Goal: Transaction & Acquisition: Purchase product/service

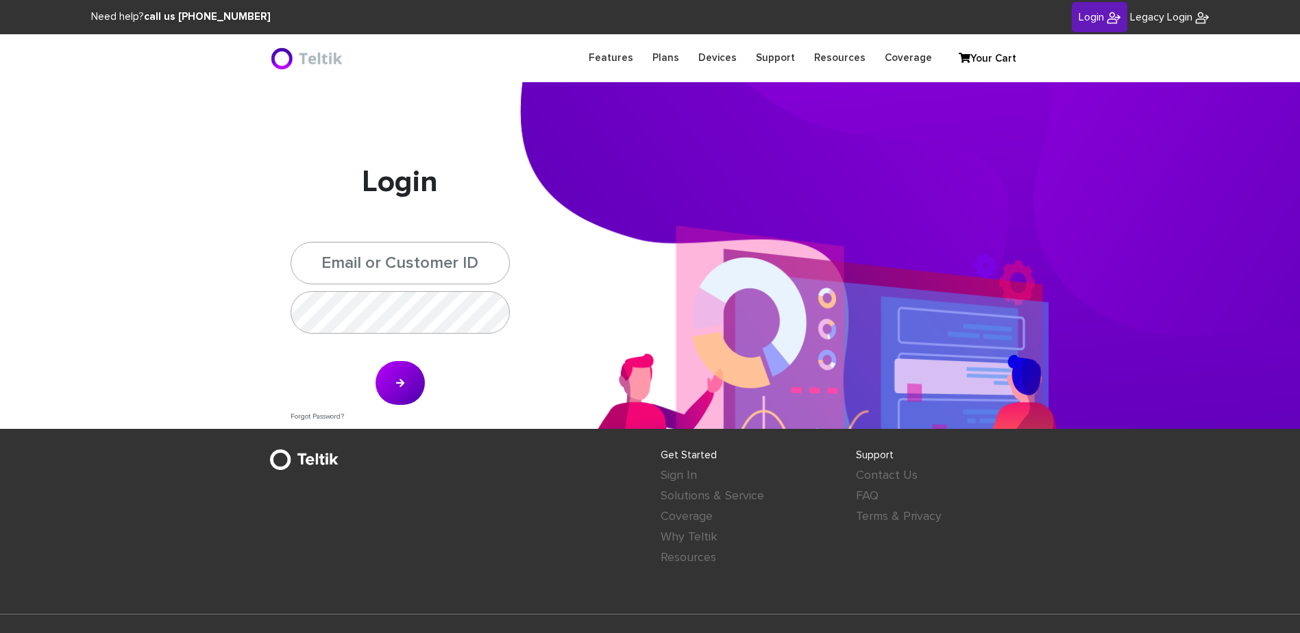
click at [965, 58] on icon at bounding box center [965, 58] width 12 height 10
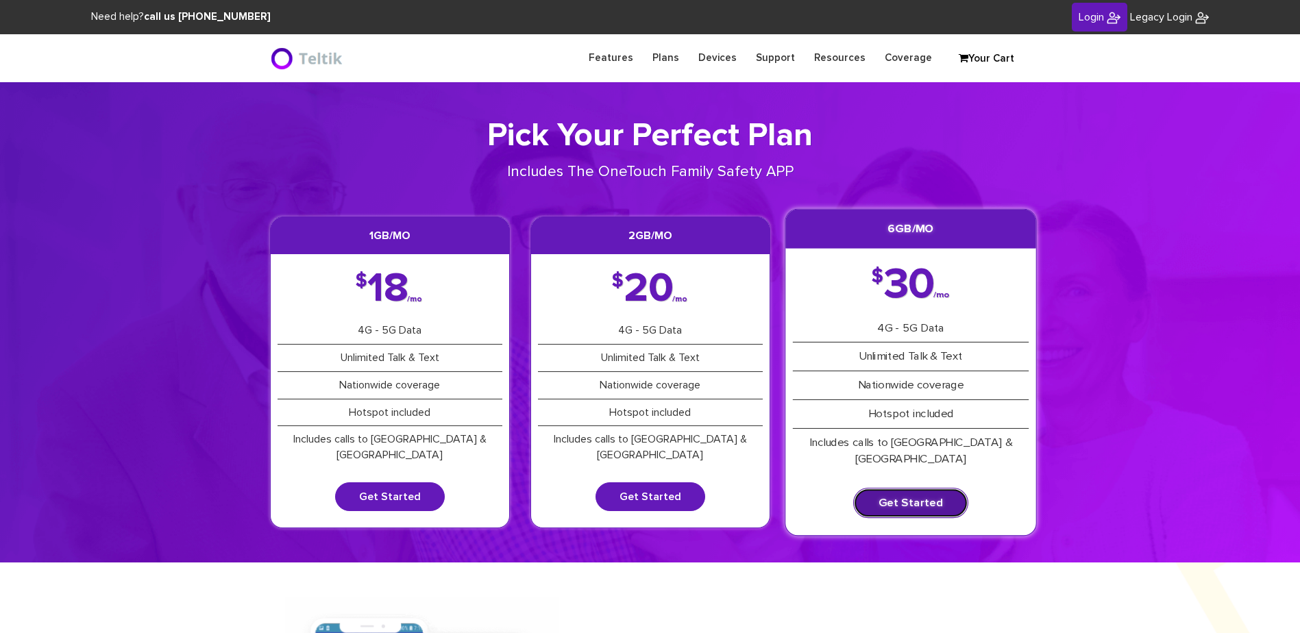
click at [873, 495] on link "Get Started" at bounding box center [910, 503] width 115 height 30
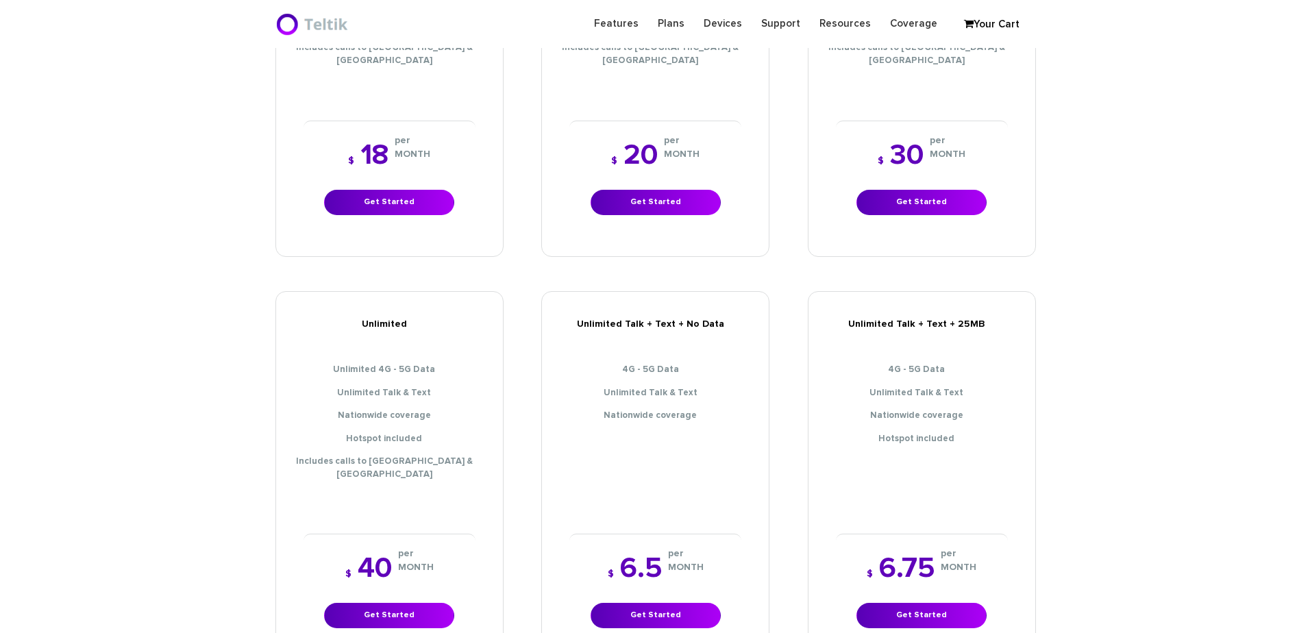
scroll to position [548, 0]
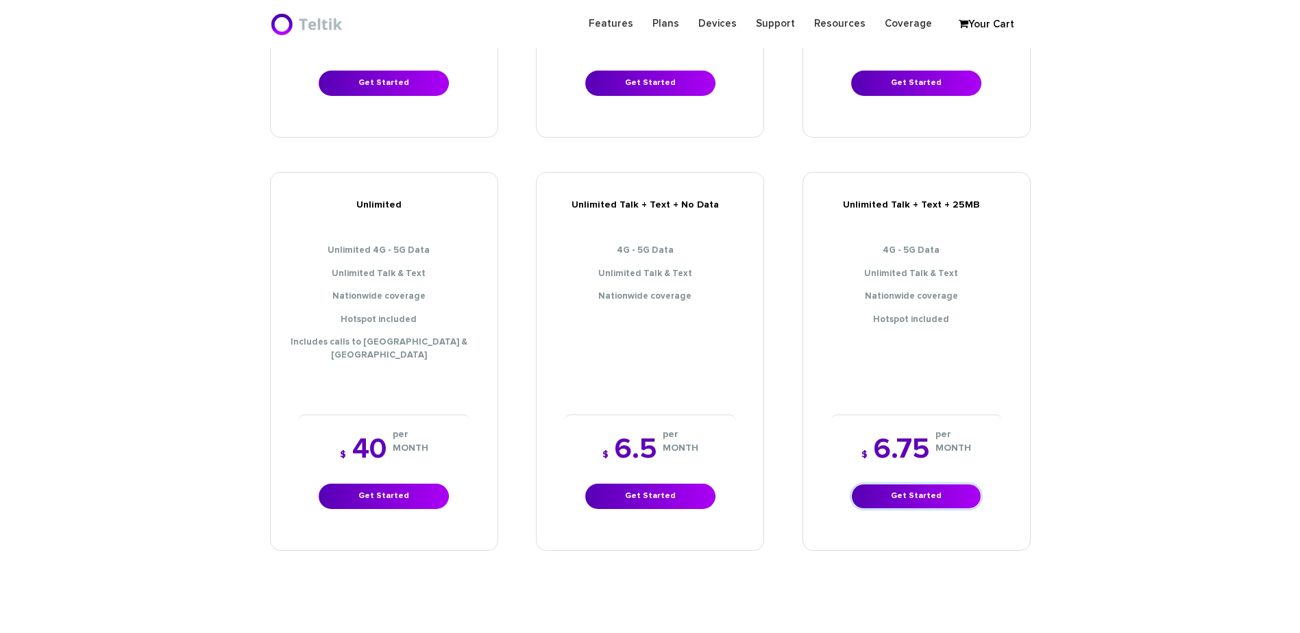
click at [877, 484] on link "Get Started" at bounding box center [916, 496] width 130 height 25
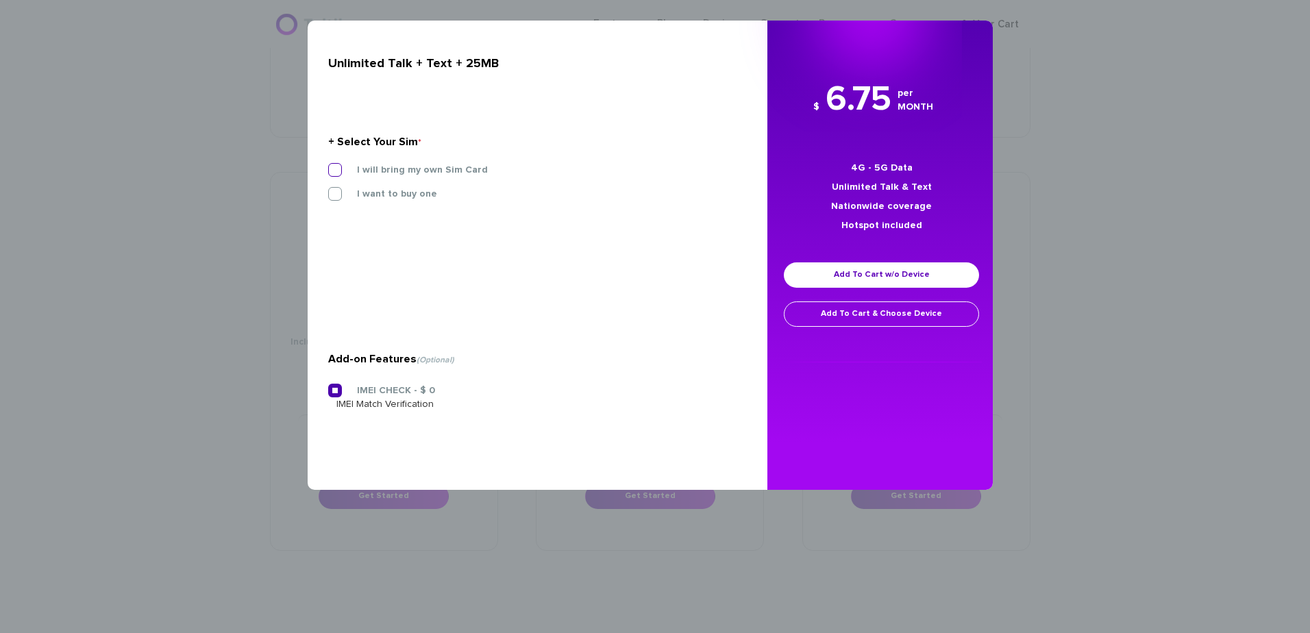
click at [429, 165] on label "I will bring my own Sim Card" at bounding box center [411, 170] width 151 height 12
click at [328, 166] on input "I will bring my own Sim Card" at bounding box center [328, 166] width 0 height 0
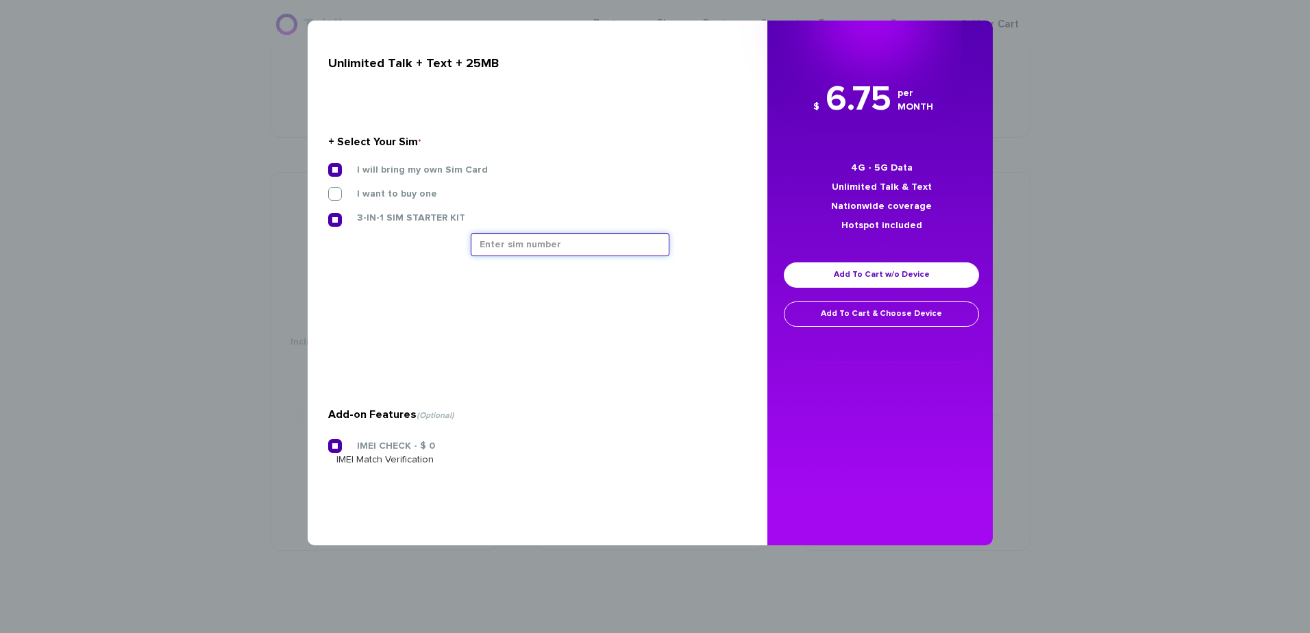
drag, startPoint x: 512, startPoint y: 249, endPoint x: 513, endPoint y: 241, distance: 9.0
click at [512, 249] on input "text" at bounding box center [570, 244] width 199 height 23
click at [541, 243] on input "text" at bounding box center [570, 244] width 199 height 23
click at [570, 164] on div "I will bring my own Sim Card" at bounding box center [532, 170] width 409 height 14
click at [521, 234] on input "text" at bounding box center [570, 244] width 199 height 23
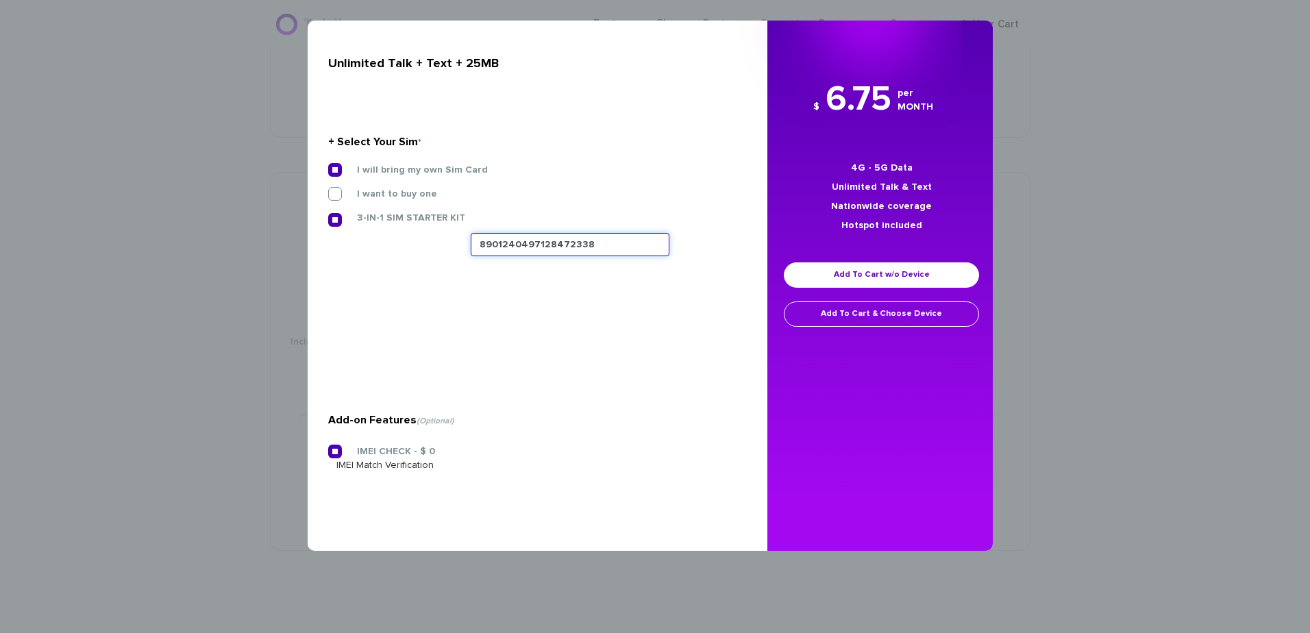
type input "8901240497128472338"
click at [816, 262] on div "$ 6.75 per MONTH 4G - 5G Data Unlimited Talk & Text Nationwide coverage Hotspot…" at bounding box center [881, 219] width 228 height 288
click at [817, 262] on div "$ 6.75 per MONTH 4G - 5G Data Unlimited Talk & Text Nationwide coverage Hotspot…" at bounding box center [881, 219] width 228 height 288
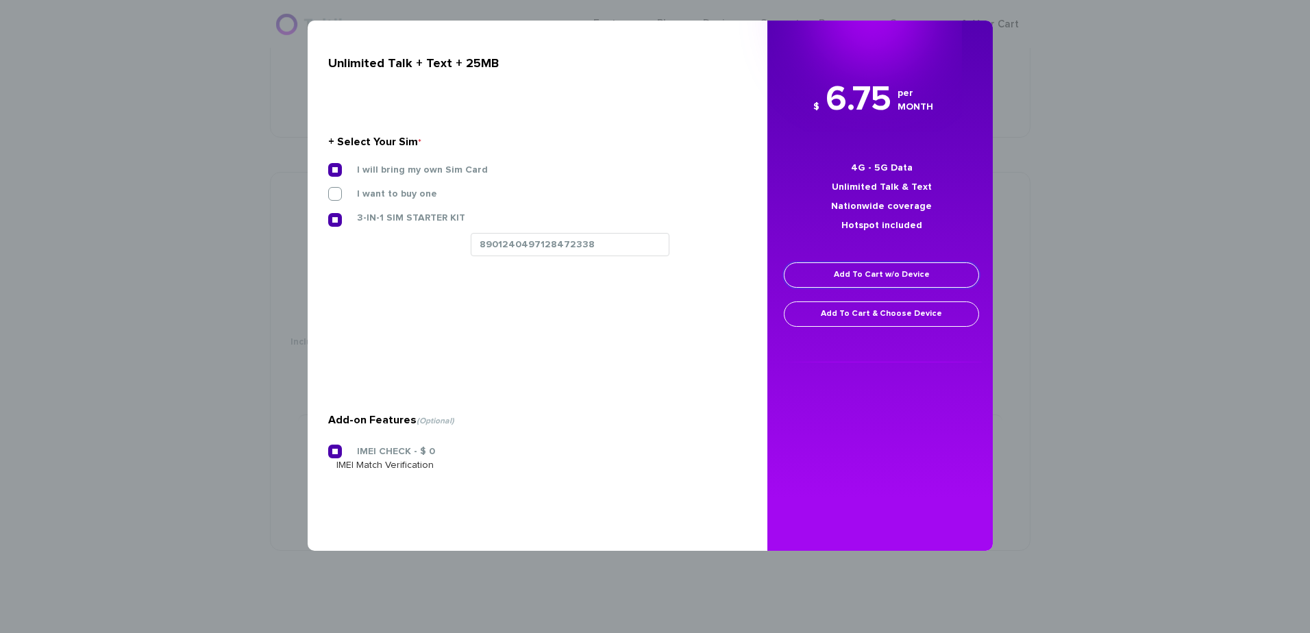
click at [815, 275] on link "Add To Cart w/o Device" at bounding box center [881, 274] width 195 height 25
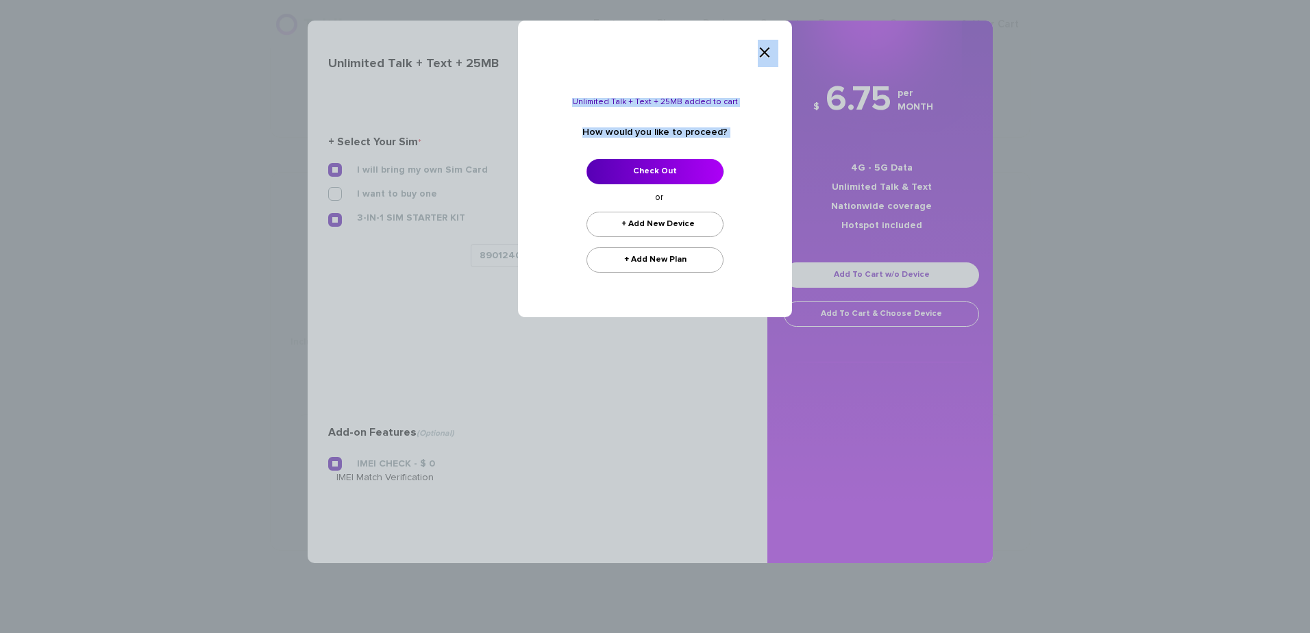
click at [615, 166] on link "Check Out" at bounding box center [655, 171] width 137 height 25
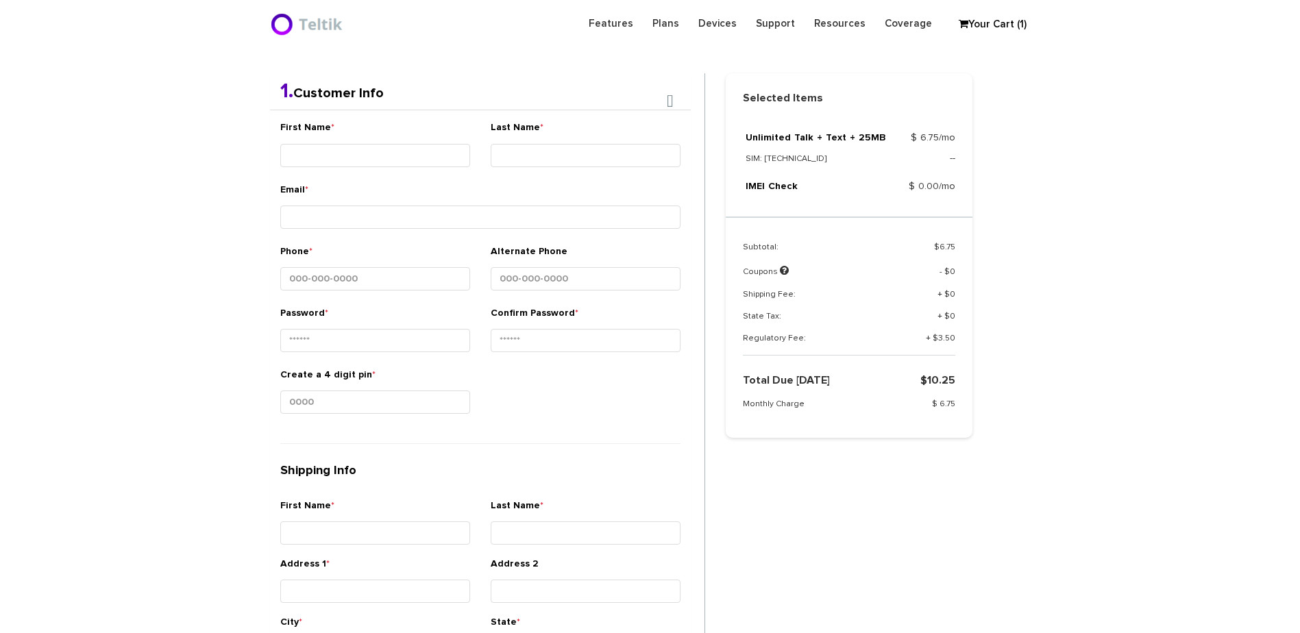
scroll to position [290, 0]
click at [369, 134] on div "First Name *" at bounding box center [375, 144] width 190 height 51
click at [372, 138] on div "First Name *" at bounding box center [375, 144] width 190 height 51
click at [376, 147] on input "First Name *" at bounding box center [375, 154] width 190 height 23
type input "Ner - Yoel"
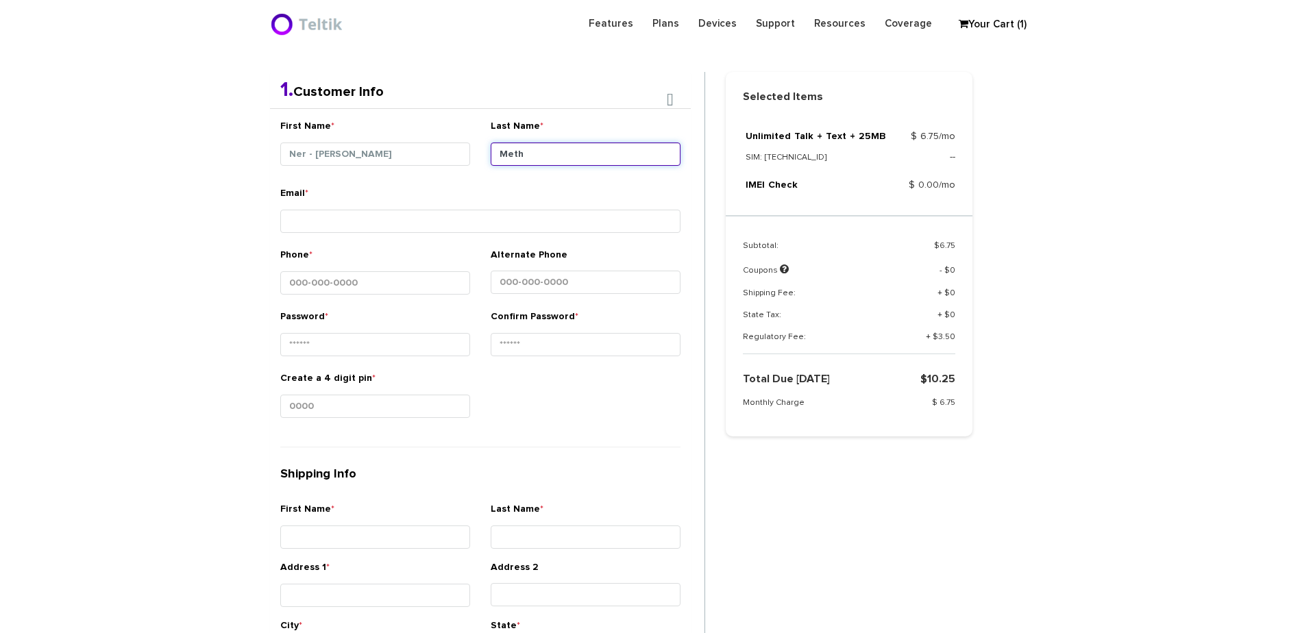
type input "Meth"
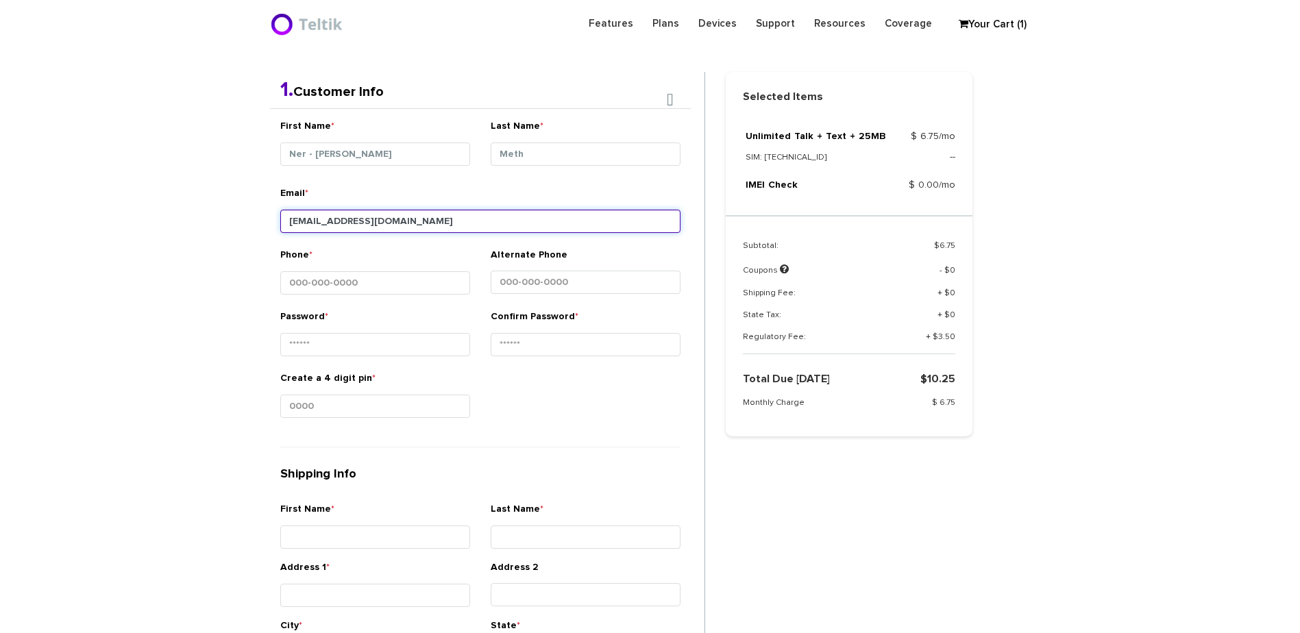
type input "yoelmeth@gmail.com"
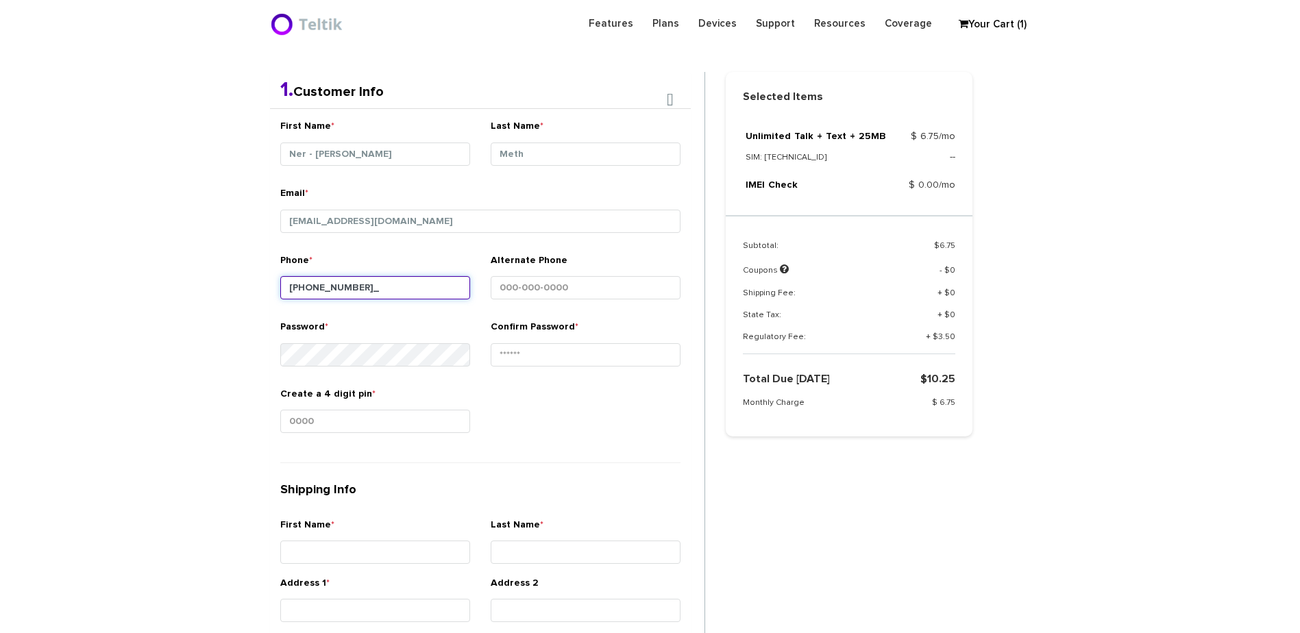
type input "443-845-5531"
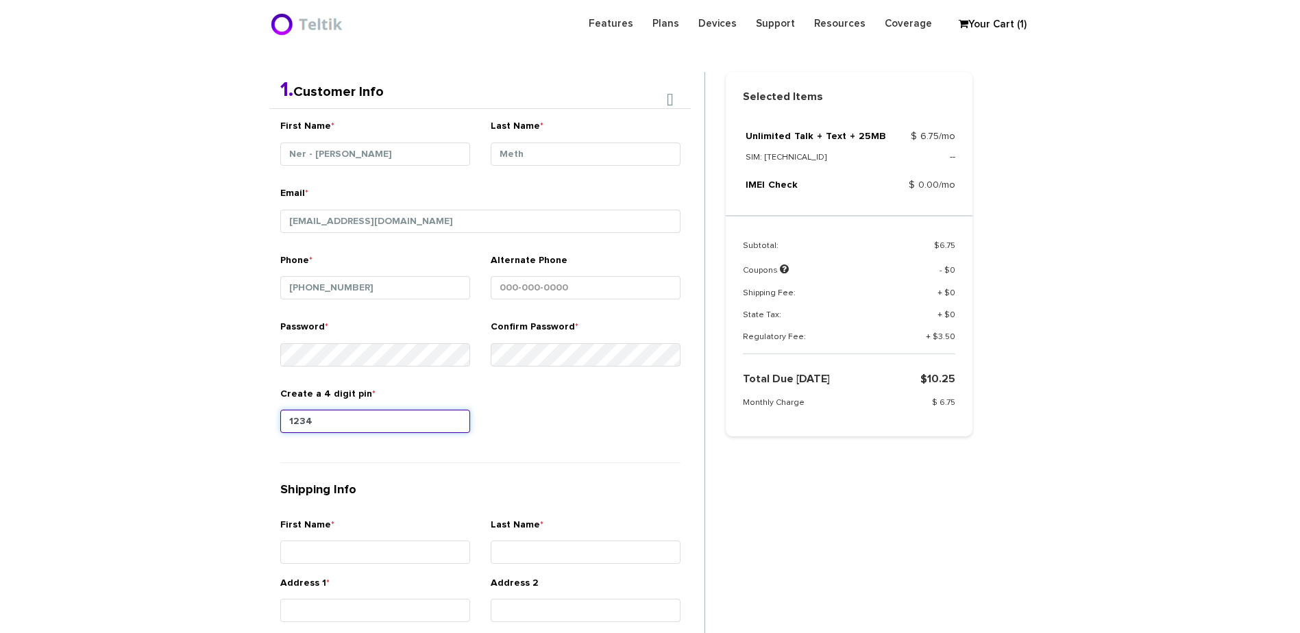
type input "1234"
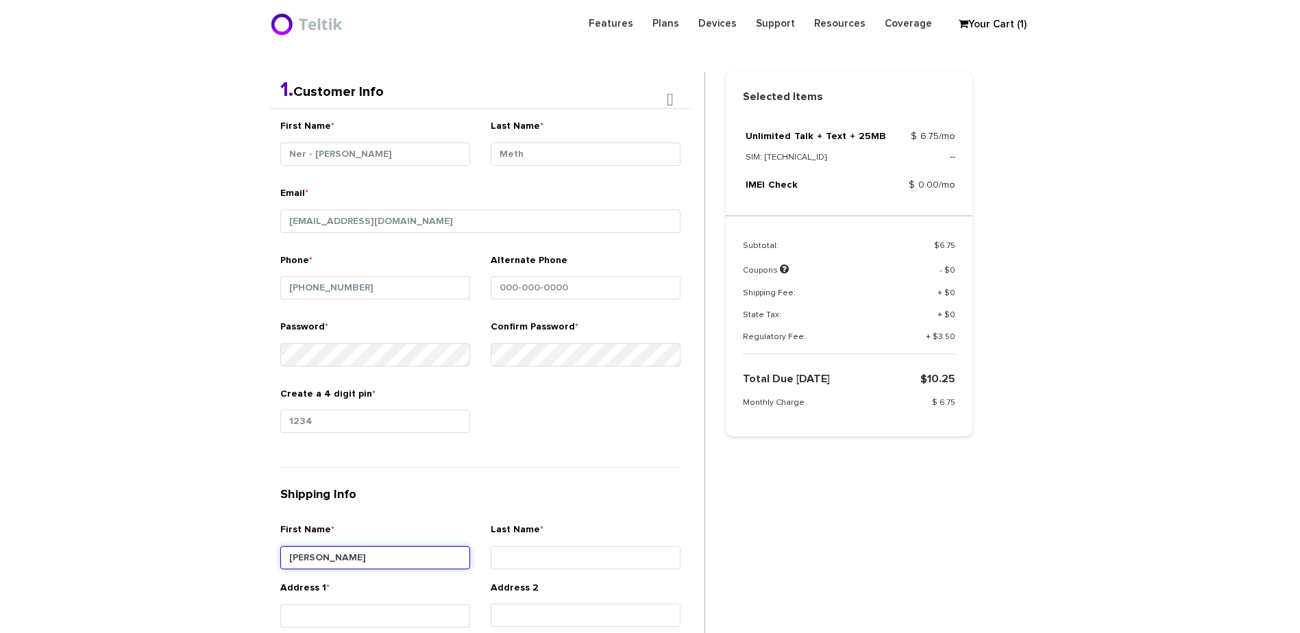
type input "Yoel"
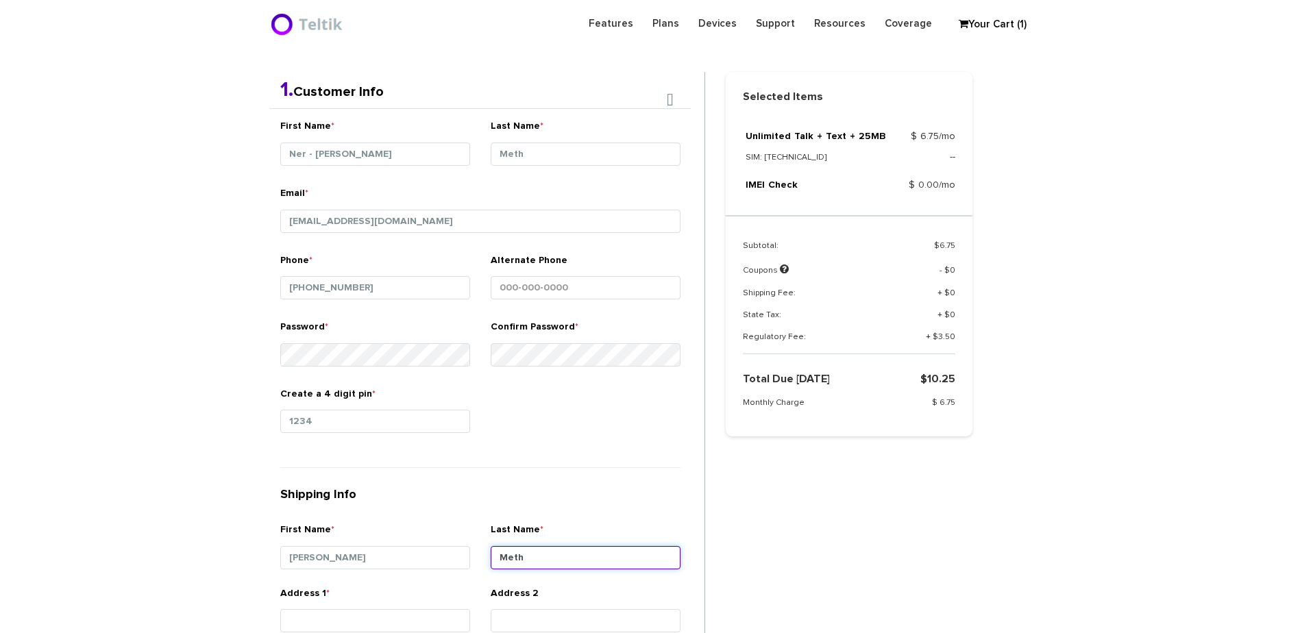
type input "Meth"
type input "4"
type input "6601 Wickfield Road"
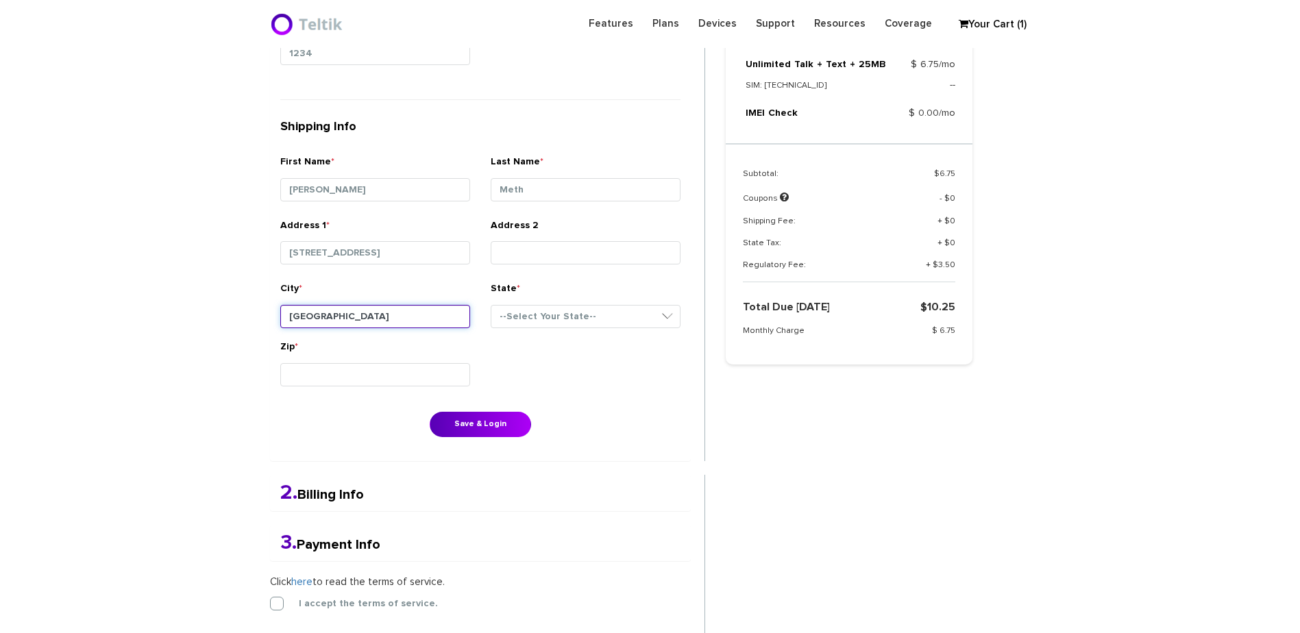
type input "Baltimore"
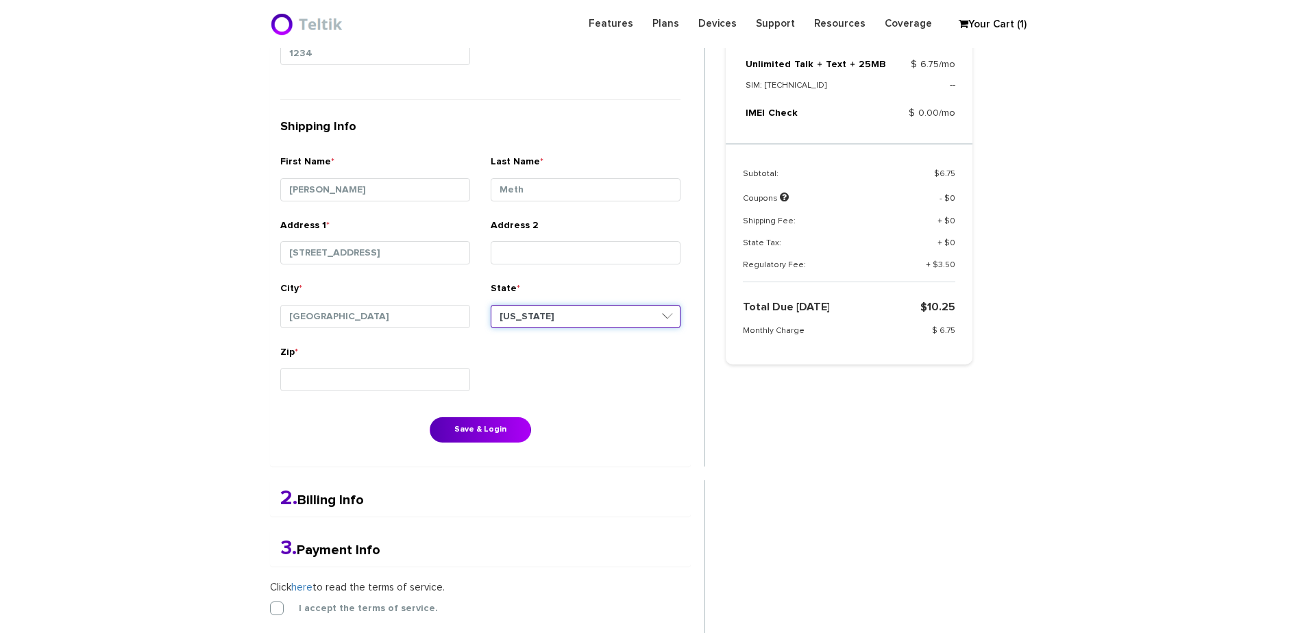
select select "MD"
type input "21209"
click at [468, 426] on button "Save & Login" at bounding box center [480, 429] width 101 height 25
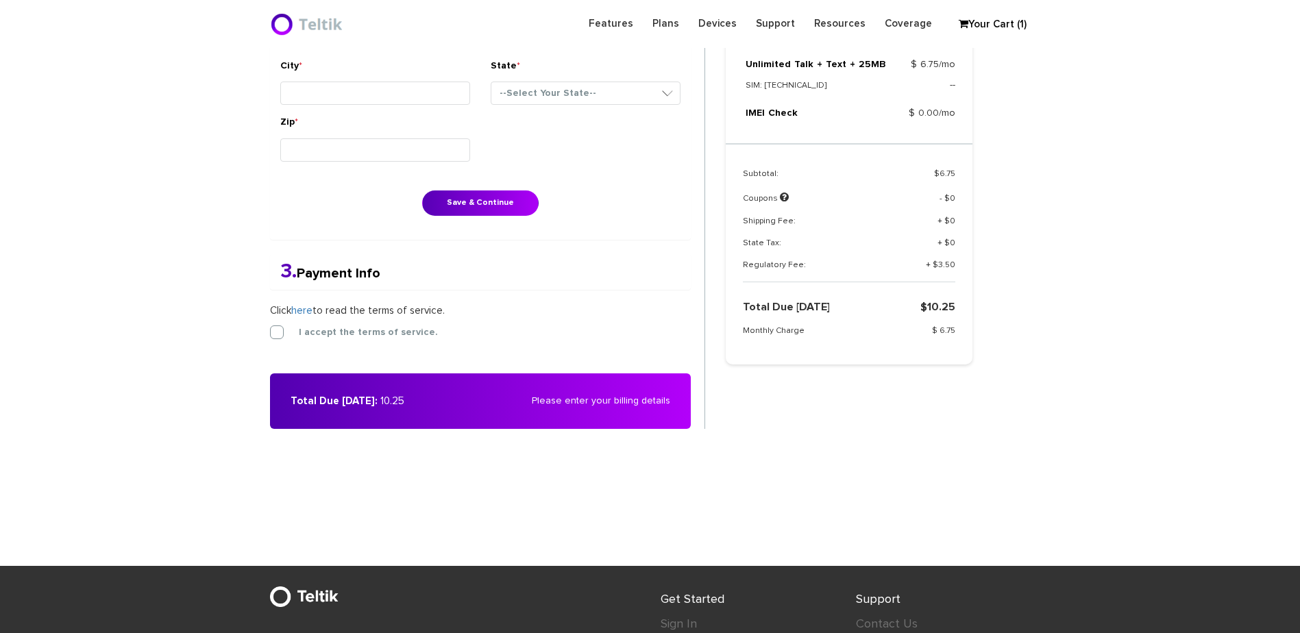
scroll to position [357, 0]
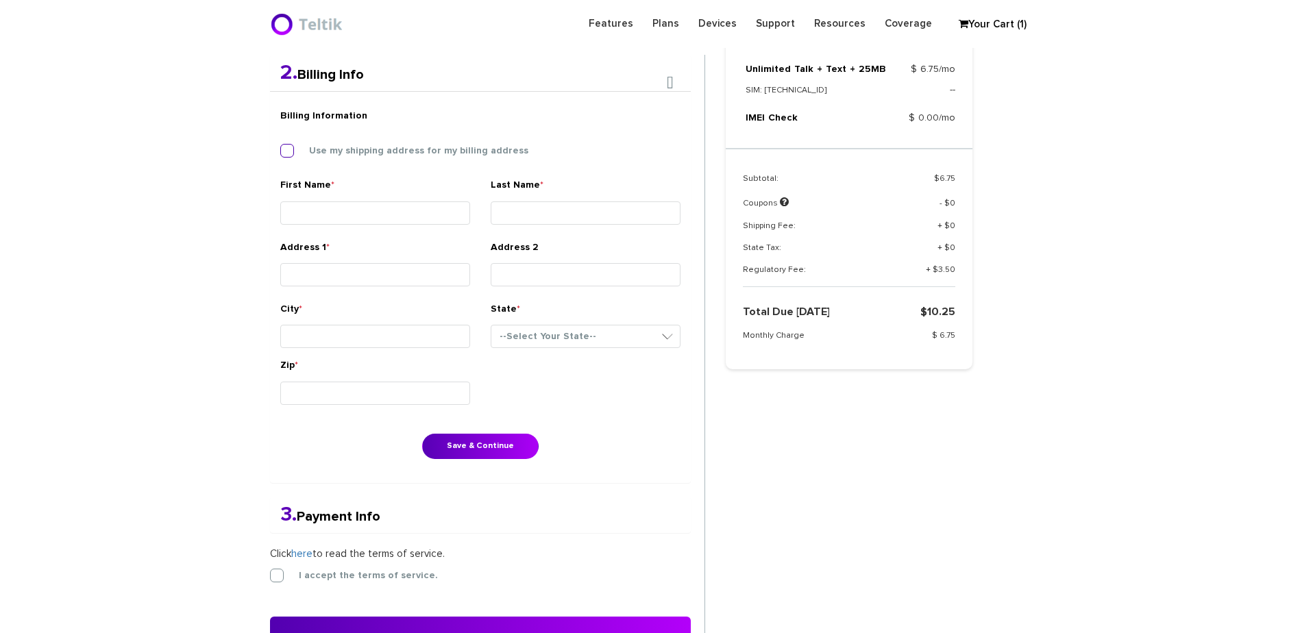
click at [394, 156] on label "Use my shipping address for my billing address" at bounding box center [408, 151] width 240 height 12
click at [280, 147] on input "Use my shipping address for my billing address" at bounding box center [280, 147] width 0 height 0
type input "Yoel"
type input "Meth"
type input "6601 Wickfield Road"
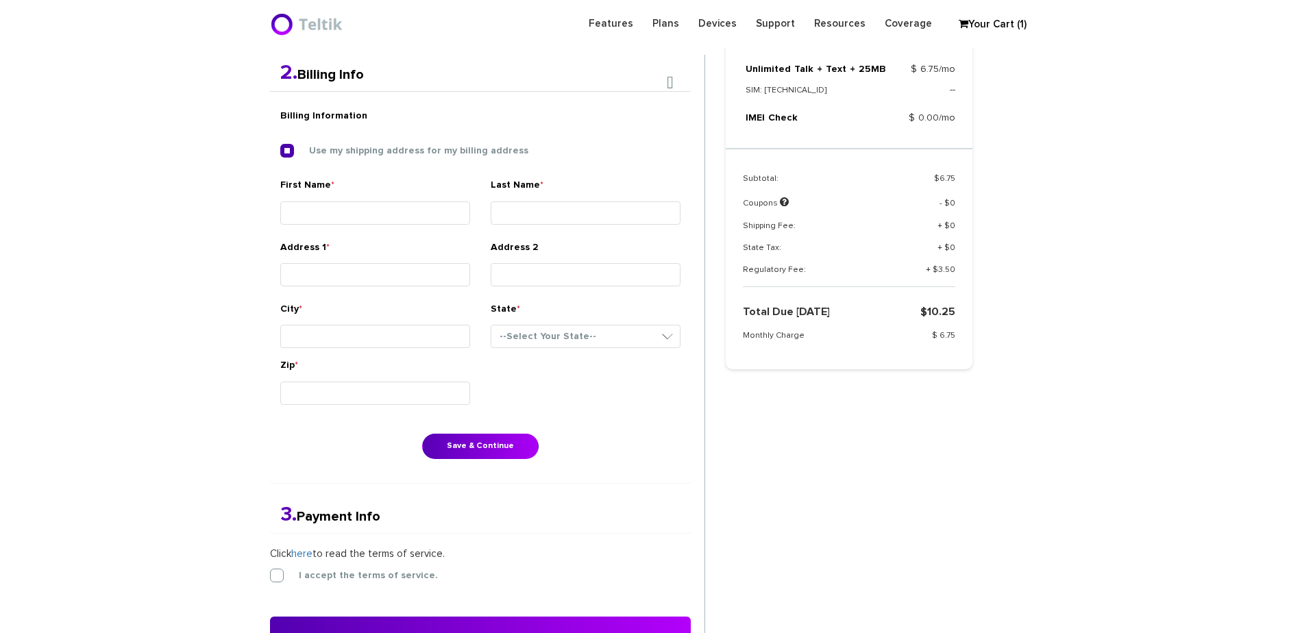
type input "Baltimore"
select select "MD"
click at [471, 441] on button "Save & Continue" at bounding box center [480, 446] width 116 height 25
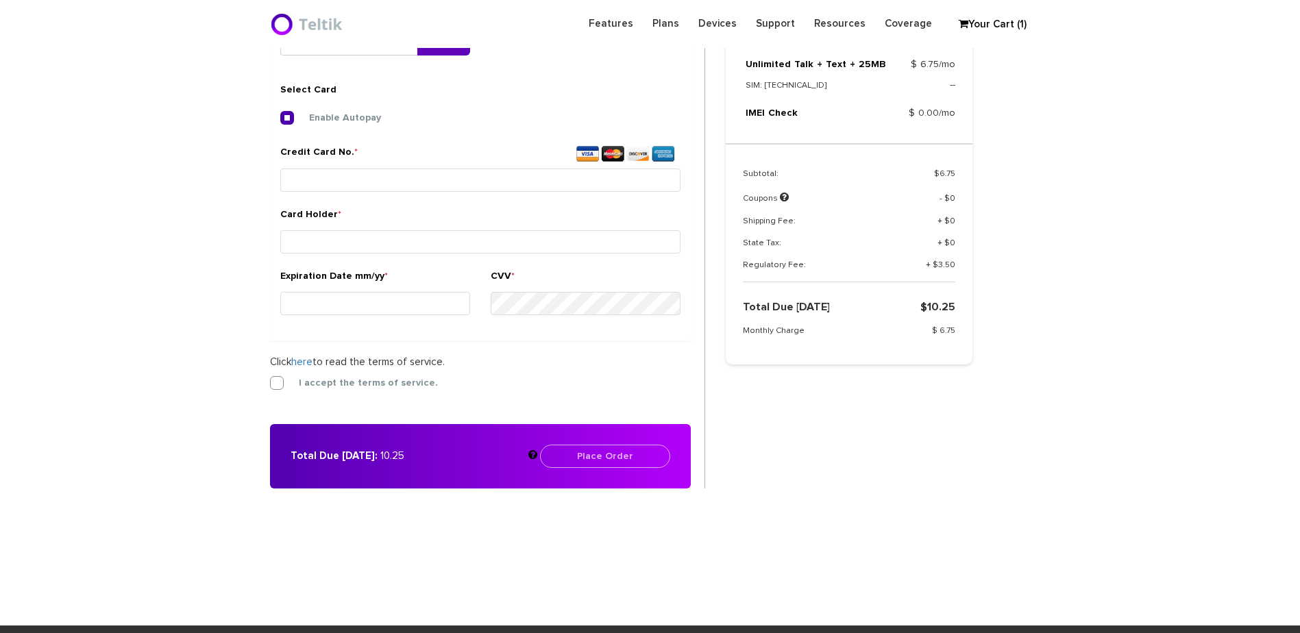
scroll to position [513, 0]
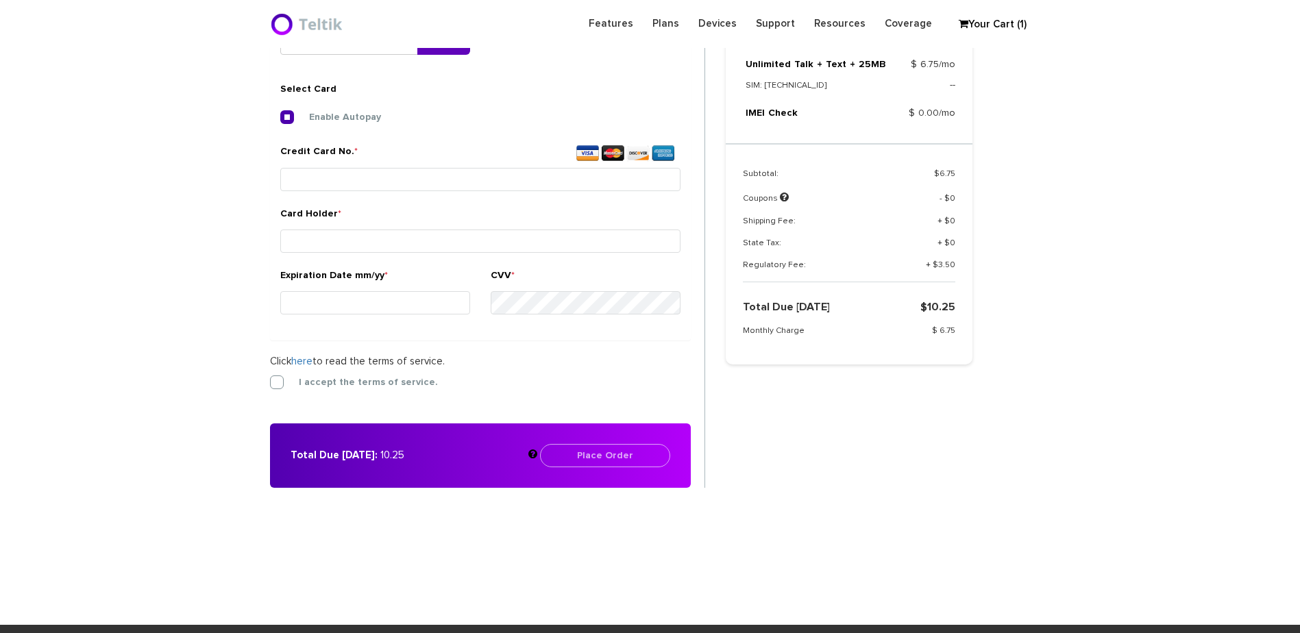
click at [486, 158] on label "Credit Card No. *" at bounding box center [480, 155] width 400 height 20
click at [486, 168] on input "Credit Card No. *" at bounding box center [480, 179] width 400 height 23
click at [478, 183] on input "Credit Card No. *" at bounding box center [480, 179] width 400 height 23
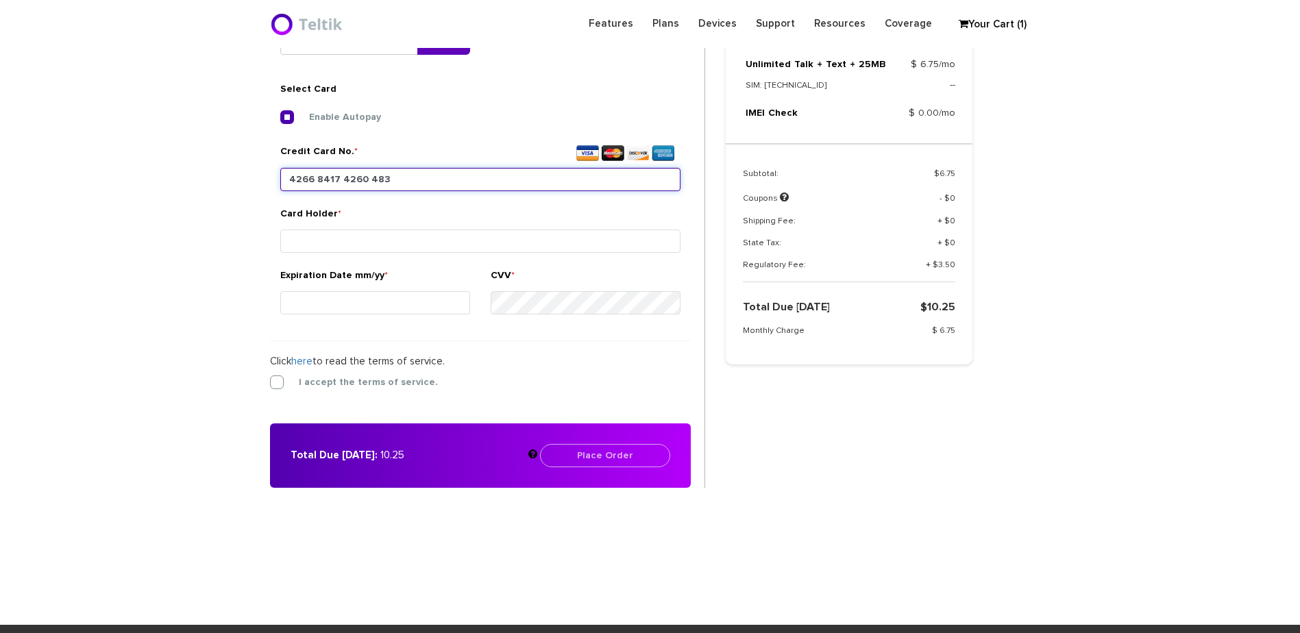
type input "4266 8417 4260 4836"
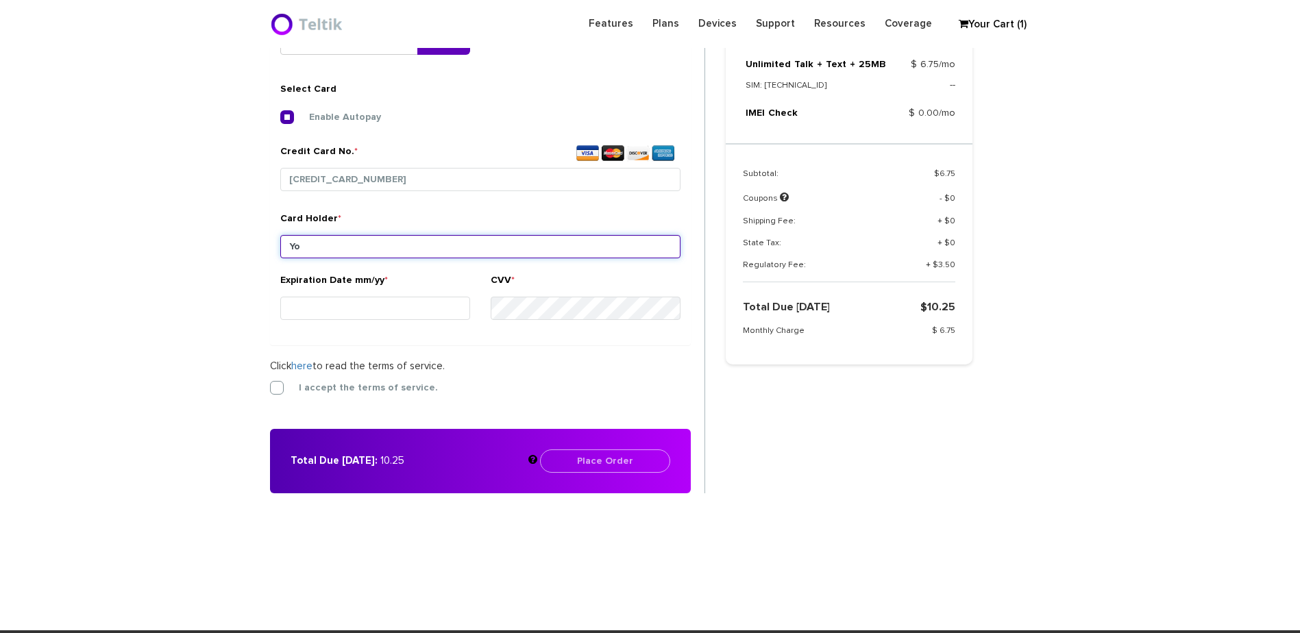
type input "Y"
type input "Uri Meth"
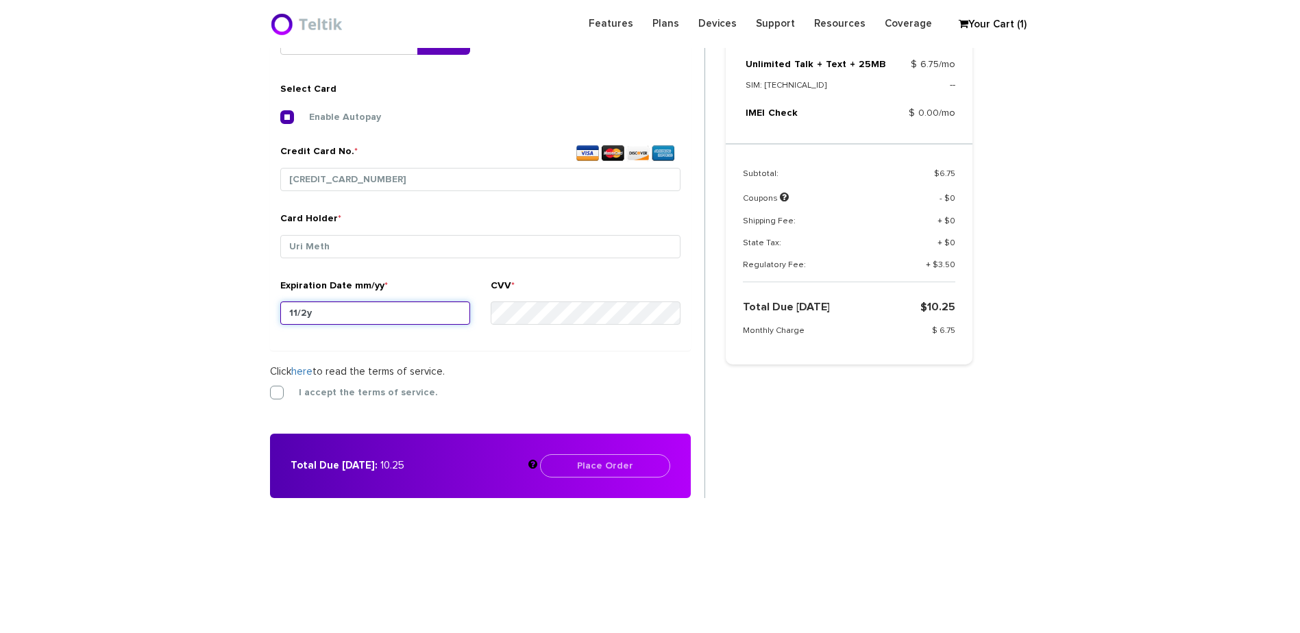
type input "11/27"
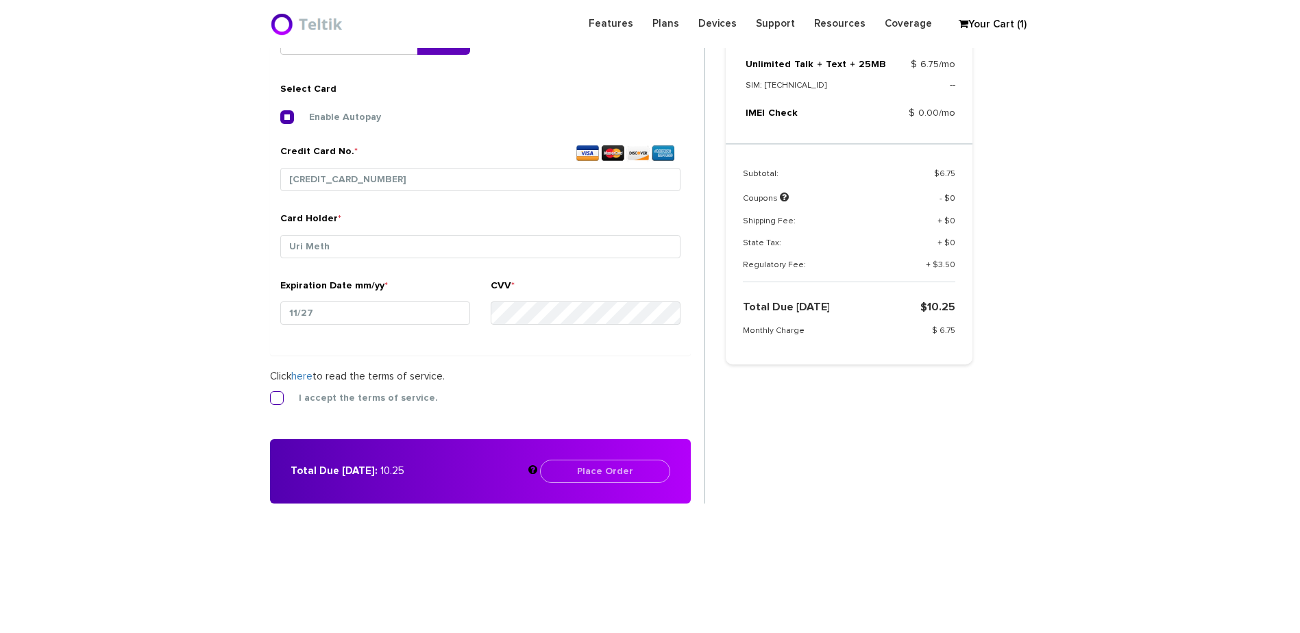
click at [417, 402] on label "I accept the terms of service." at bounding box center [358, 398] width 160 height 12
click at [270, 394] on input "I accept the terms of service." at bounding box center [270, 394] width 0 height 0
click at [580, 483] on div "Total Due Today: 10.25 Place Order Please enter your billing details" at bounding box center [480, 471] width 421 height 64
click at [582, 483] on div "Total Due Today: 10.25 Place Order Please enter your billing details" at bounding box center [480, 471] width 421 height 64
click at [587, 482] on button "Place Order" at bounding box center [605, 471] width 130 height 23
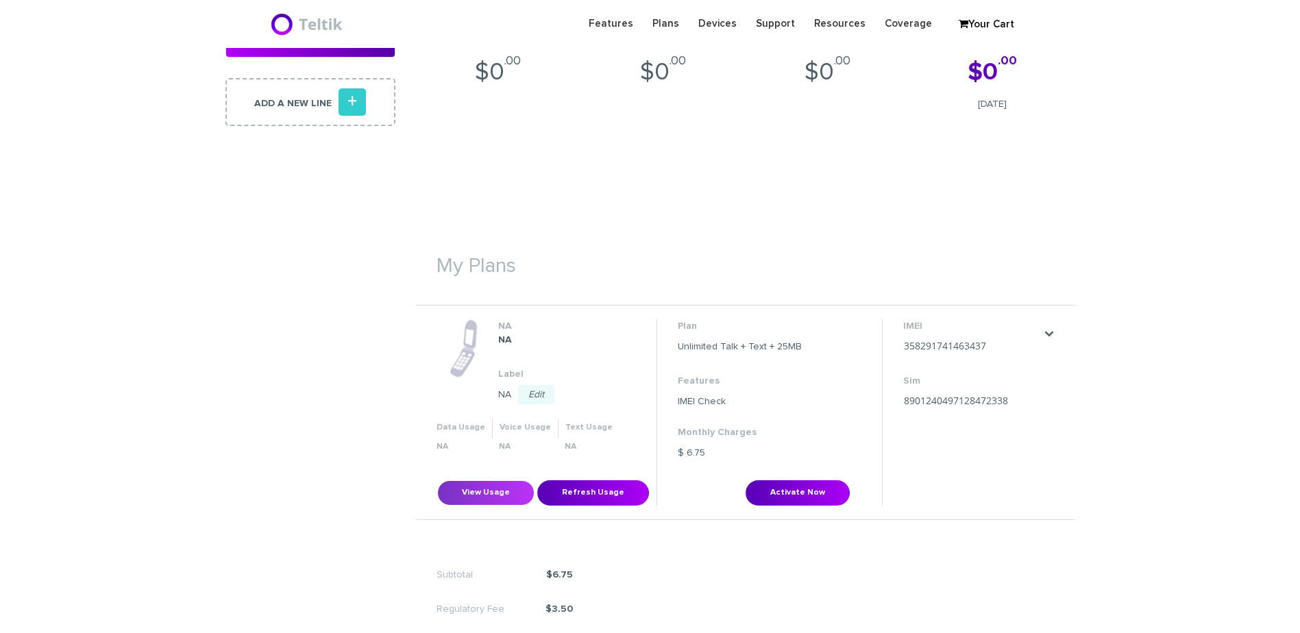
scroll to position [274, 0]
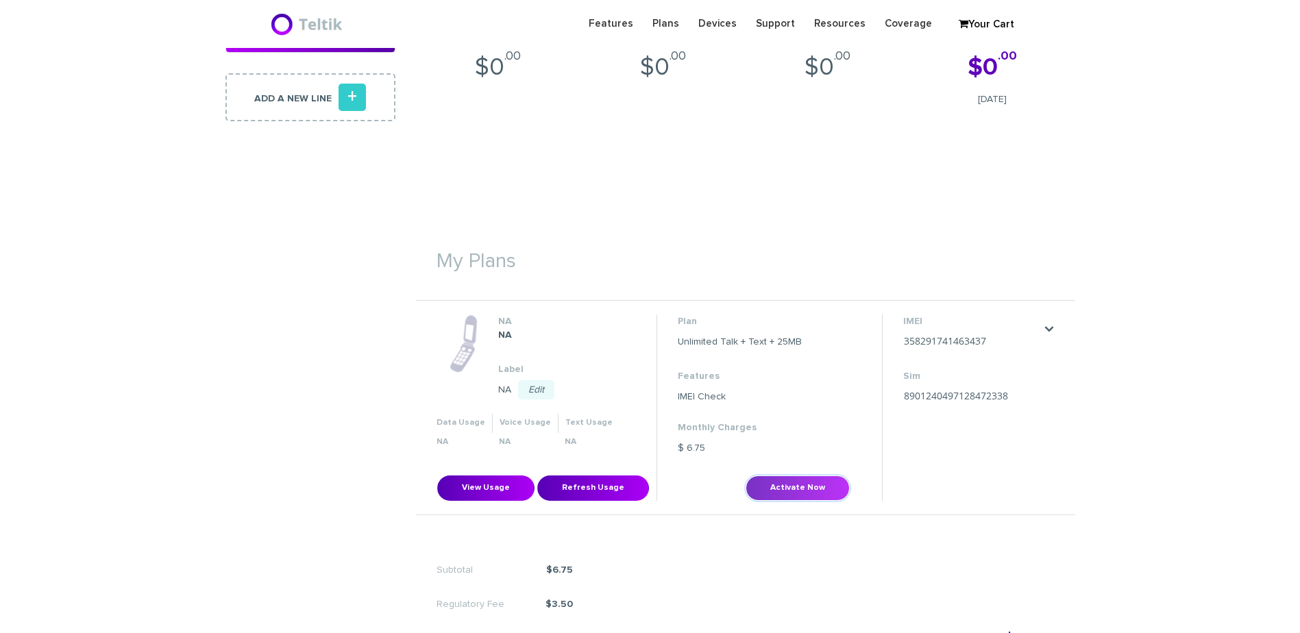
click at [812, 495] on button "Activate Now" at bounding box center [798, 488] width 104 height 25
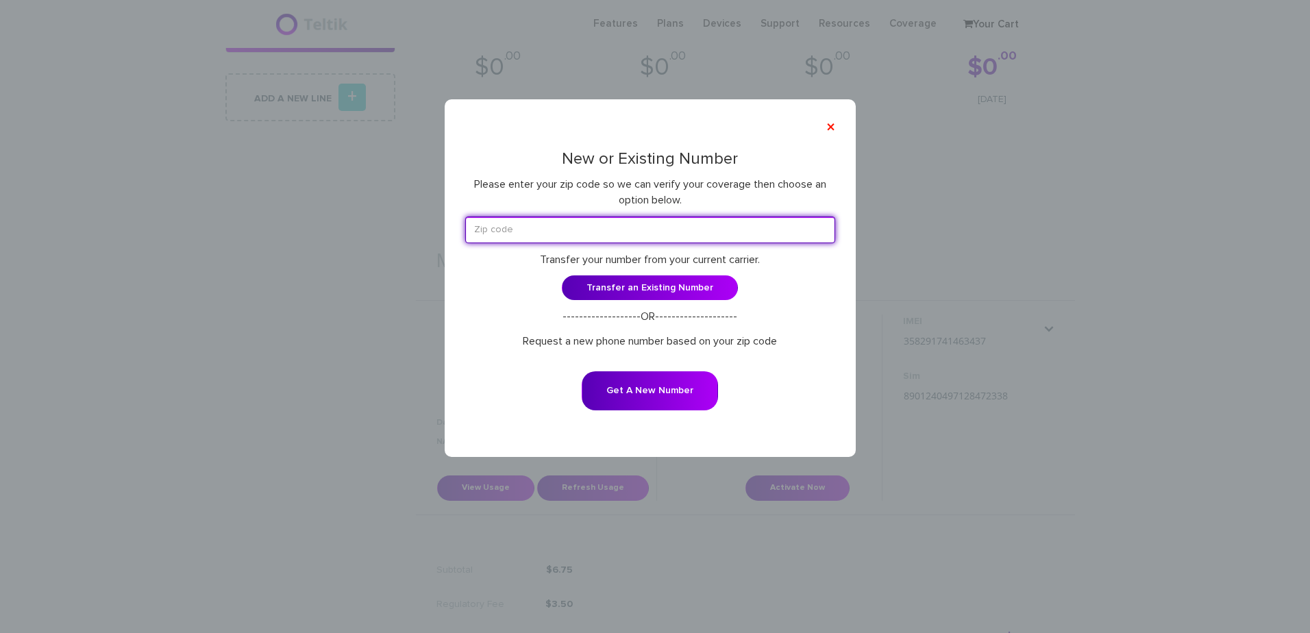
click at [635, 230] on input "text" at bounding box center [650, 230] width 370 height 27
type input "21209"
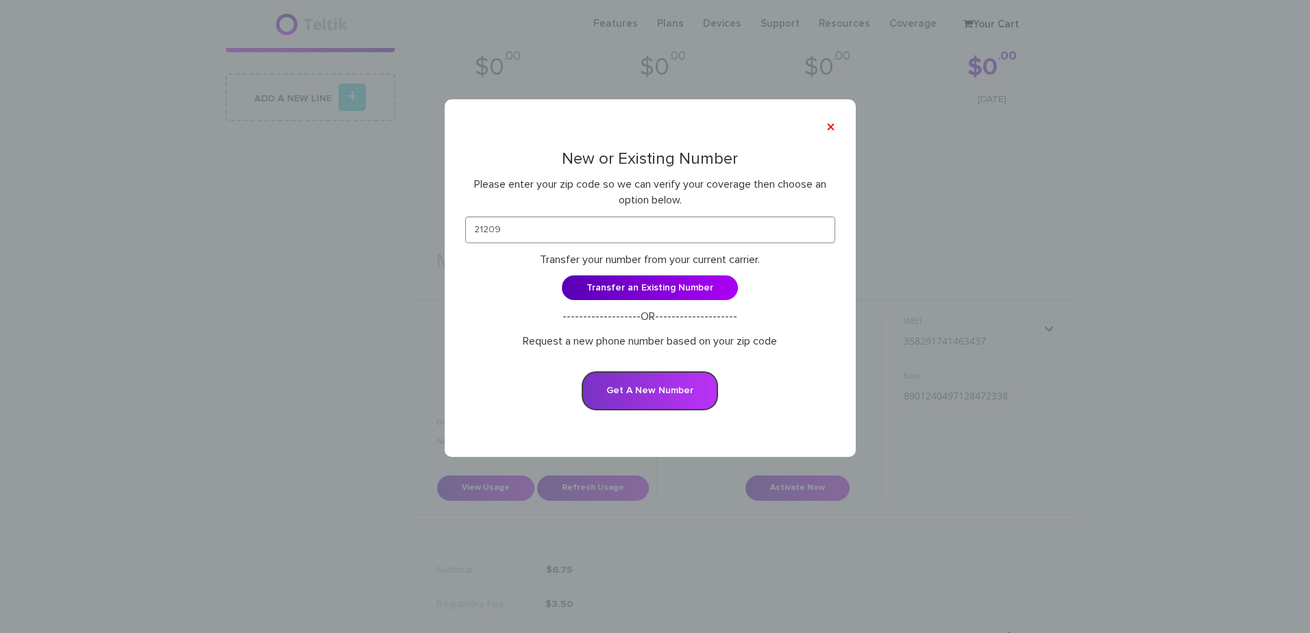
click at [603, 388] on button "Get A New Number" at bounding box center [650, 390] width 136 height 39
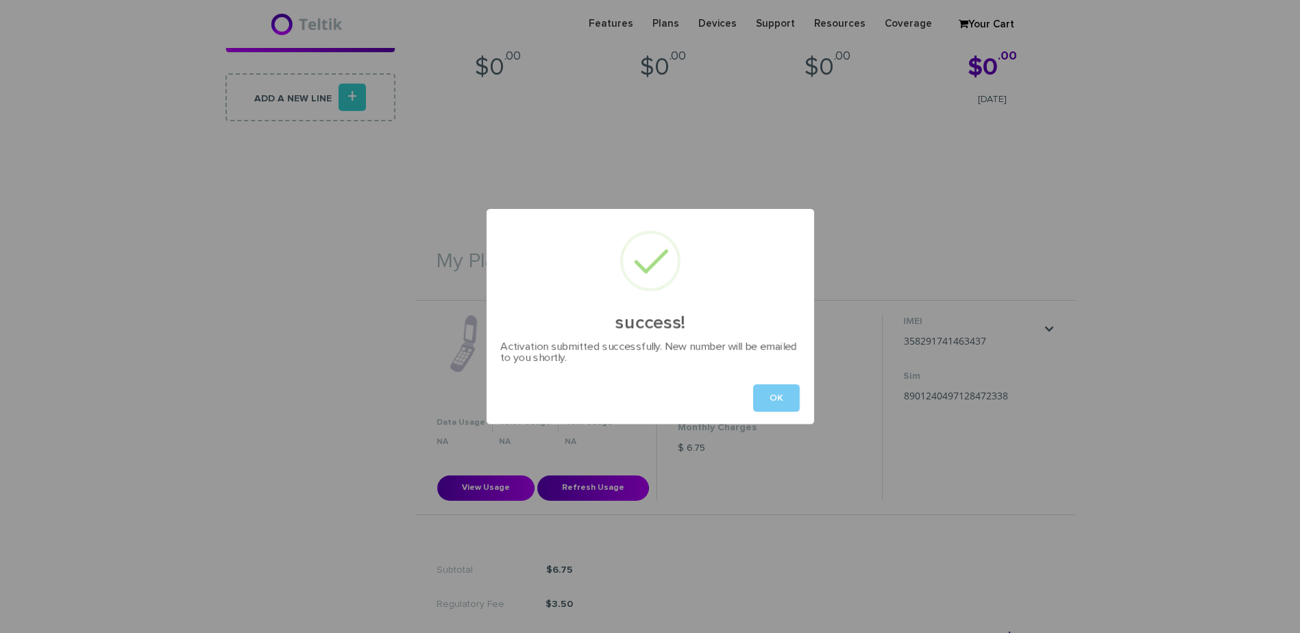
click at [768, 399] on button "OK" at bounding box center [776, 397] width 47 height 27
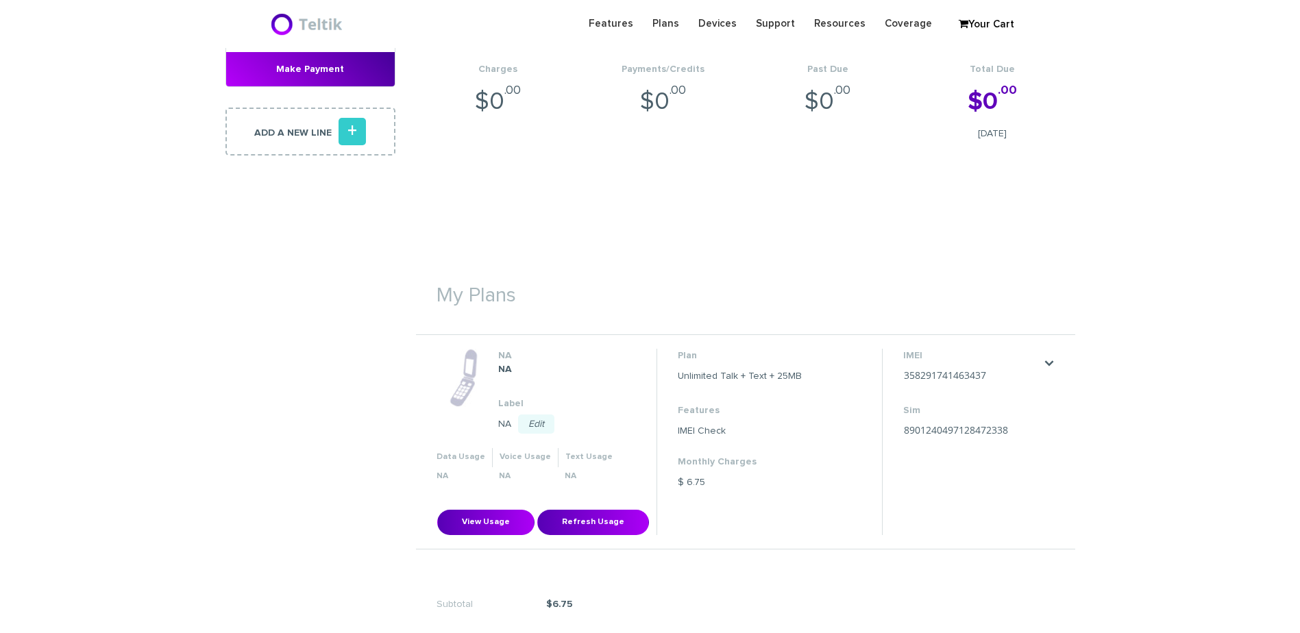
scroll to position [0, 0]
